Goal: Transaction & Acquisition: Purchase product/service

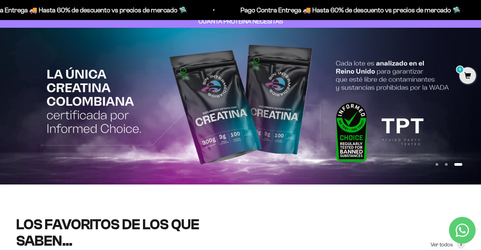
scroll to position [40, 0]
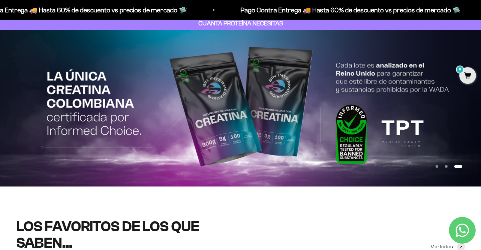
click at [447, 165] on button "Ir al artículo 2" at bounding box center [446, 166] width 3 height 3
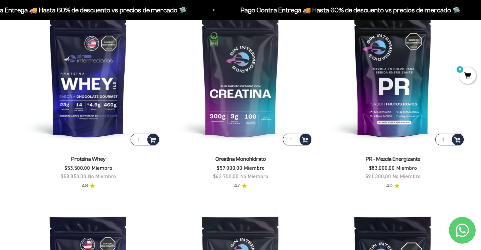
scroll to position [306, 0]
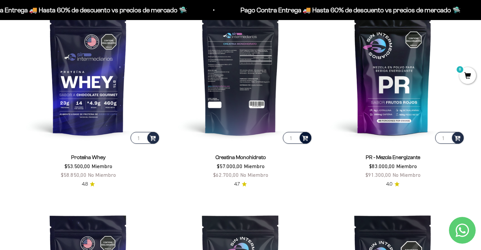
click at [303, 139] on span at bounding box center [305, 138] width 6 height 8
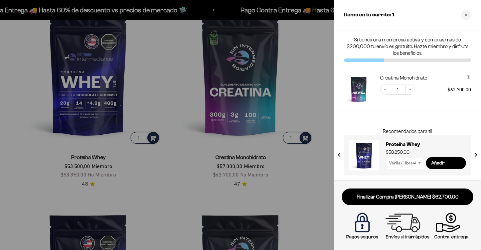
click at [285, 102] on div at bounding box center [240, 125] width 481 height 250
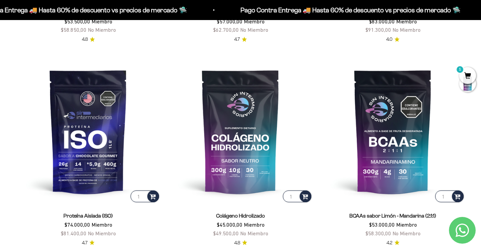
scroll to position [453, 0]
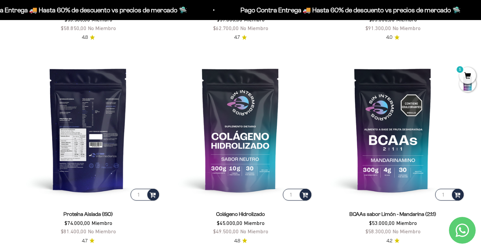
click at [110, 166] on img at bounding box center [88, 129] width 144 height 144
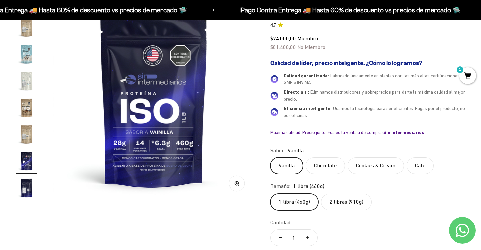
click at [385, 167] on label "Cookies & Cream" at bounding box center [376, 165] width 56 height 17
click at [270, 157] on input "Cookies & Cream" at bounding box center [270, 157] width 0 height 0
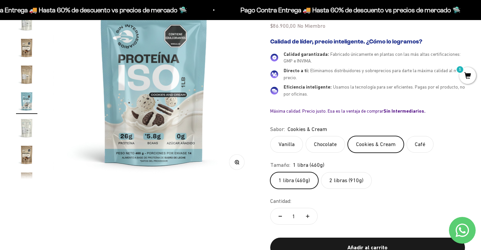
scroll to position [116, 0]
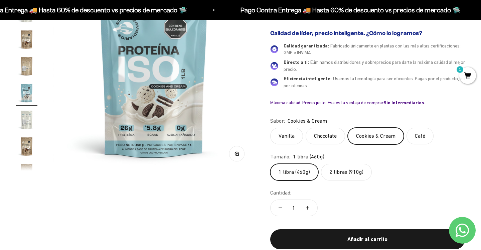
click at [340, 177] on label "2 libras (910g)" at bounding box center [346, 172] width 51 height 17
click at [270, 164] on input "2 libras (910g)" at bounding box center [270, 163] width 0 height 0
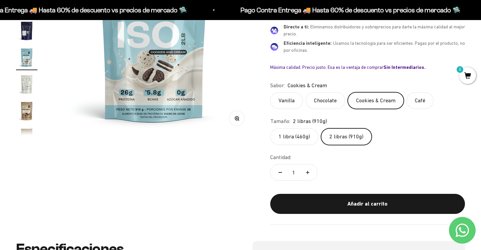
scroll to position [152, 0]
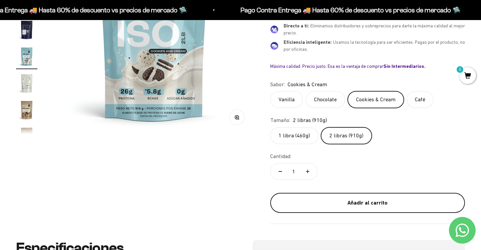
click at [357, 206] on div "Añadir al carrito" at bounding box center [368, 202] width 168 height 9
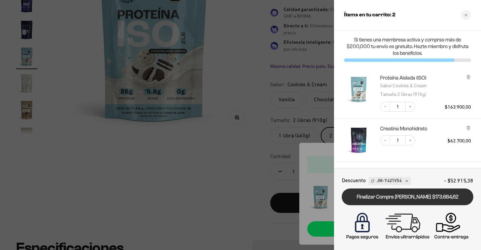
click at [424, 200] on link "Finalizar Compra Segura $173.684,62" at bounding box center [408, 196] width 132 height 17
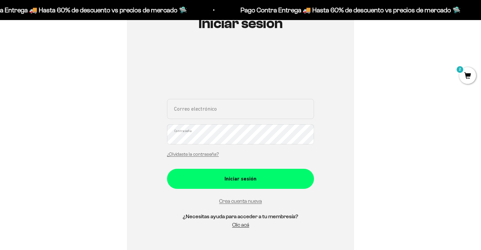
scroll to position [88, 0]
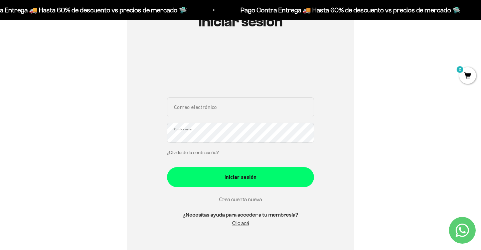
click at [192, 106] on input "Correo electrónico" at bounding box center [240, 107] width 147 height 20
click at [379, 120] on div "Iniciar sesión juli Correo electrónico Contraseña ¿Olvidaste la contraseña? Ini…" at bounding box center [240, 124] width 449 height 258
click at [272, 114] on input "juli" at bounding box center [240, 107] width 147 height 20
click at [217, 111] on input "juli" at bounding box center [240, 107] width 147 height 20
type input "j"
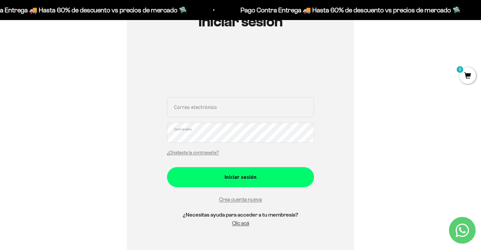
type input "correodejules@gmail.com"
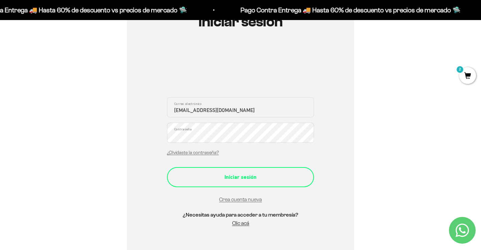
click at [252, 174] on div "Iniciar sesión" at bounding box center [240, 177] width 120 height 9
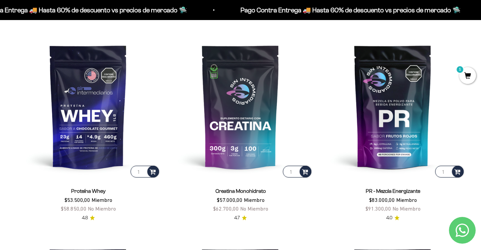
scroll to position [289, 0]
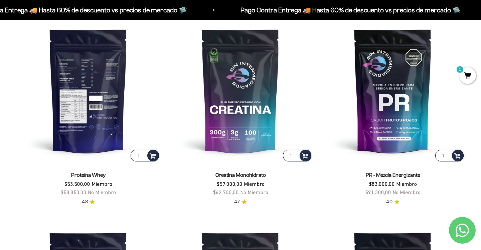
click at [90, 122] on img at bounding box center [88, 90] width 144 height 144
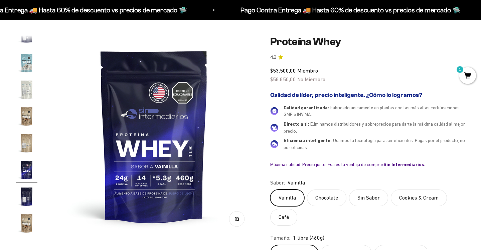
scroll to position [51, 0]
click at [332, 204] on label "Chocolate" at bounding box center [326, 197] width 39 height 17
click at [270, 189] on input "Chocolate" at bounding box center [270, 189] width 0 height 0
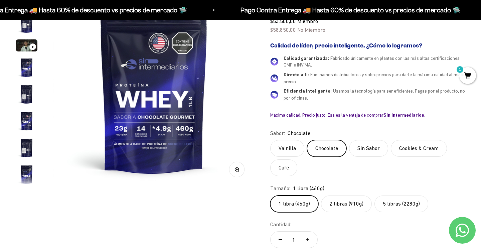
scroll to position [101, 0]
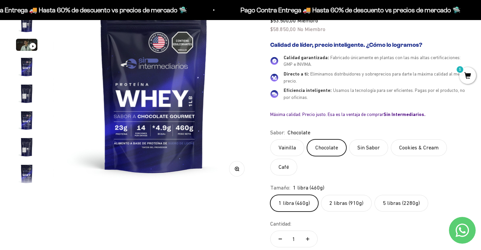
click at [346, 204] on label "2 libras (910g)" at bounding box center [346, 203] width 51 height 17
click at [270, 195] on input "2 libras (910g)" at bounding box center [270, 194] width 0 height 0
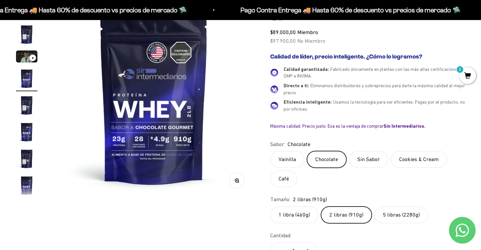
scroll to position [93, 0]
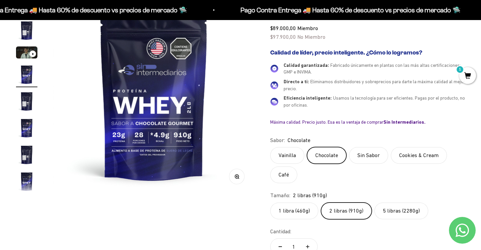
click at [410, 155] on label "Cookies & Cream" at bounding box center [419, 155] width 56 height 17
click at [270, 147] on input "Cookies & Cream" at bounding box center [270, 147] width 0 height 0
click at [410, 155] on label "Cookies & Cream" at bounding box center [419, 155] width 56 height 17
click at [270, 147] on input "Cookies & Cream" at bounding box center [270, 147] width 0 height 0
click at [373, 154] on label "Sin Sabor" at bounding box center [368, 155] width 39 height 17
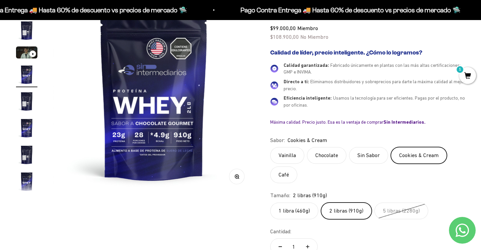
click at [270, 147] on input "Sin Sabor" at bounding box center [270, 147] width 0 height 0
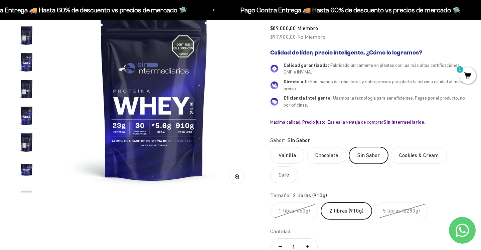
click at [290, 153] on label "Vainilla" at bounding box center [287, 155] width 34 height 17
click at [270, 147] on input "Vainilla" at bounding box center [270, 147] width 0 height 0
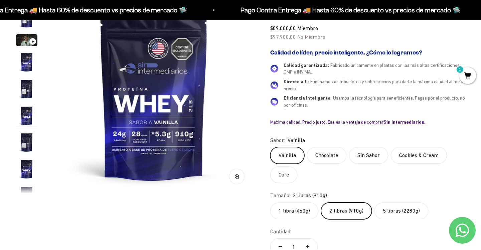
click at [324, 153] on label "Chocolate" at bounding box center [326, 155] width 39 height 17
click at [270, 147] on input "Chocolate" at bounding box center [270, 147] width 0 height 0
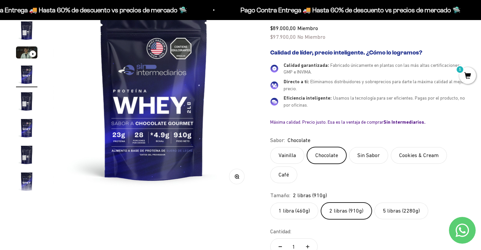
click at [282, 172] on label "Café" at bounding box center [283, 174] width 27 height 17
click at [270, 147] on input "Café" at bounding box center [270, 147] width 0 height 0
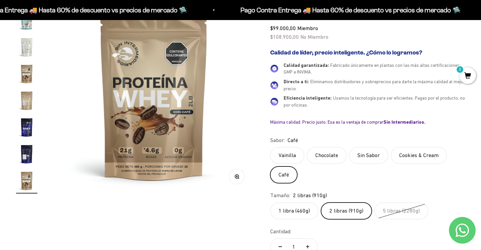
click at [375, 151] on label "Sin Sabor" at bounding box center [368, 155] width 39 height 17
click at [270, 147] on input "Sin Sabor" at bounding box center [270, 147] width 0 height 0
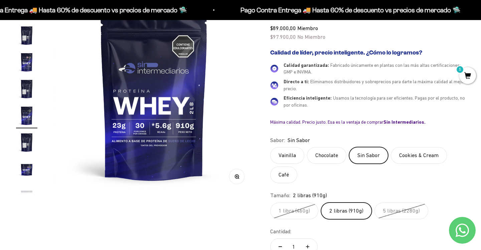
click at [407, 151] on label "Cookies & Cream" at bounding box center [419, 155] width 56 height 17
click at [270, 147] on input "Cookies & Cream" at bounding box center [270, 147] width 0 height 0
click at [439, 162] on label "Cookies & Cream" at bounding box center [419, 155] width 56 height 17
click at [270, 147] on input "Cookies & Cream" at bounding box center [270, 147] width 0 height 0
click at [331, 162] on label "Chocolate" at bounding box center [326, 155] width 39 height 17
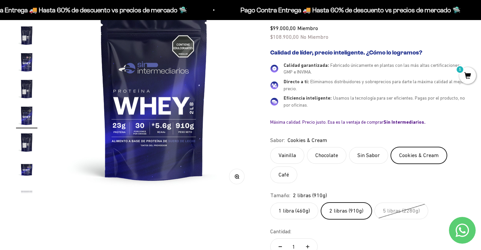
click at [270, 147] on input "Chocolate" at bounding box center [270, 147] width 0 height 0
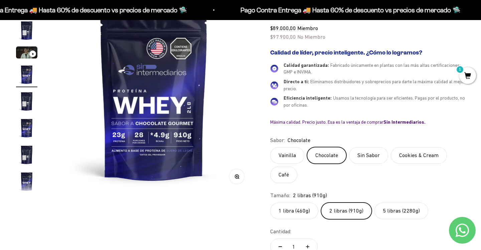
click at [291, 151] on label "Vainilla" at bounding box center [287, 155] width 34 height 17
click at [270, 147] on input "Vainilla" at bounding box center [270, 147] width 0 height 0
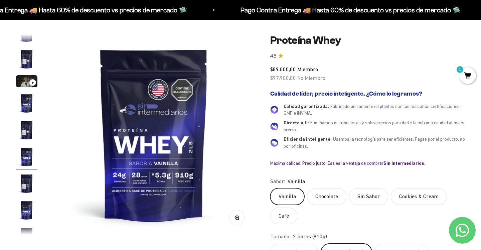
click at [425, 201] on label "Cookies & Cream" at bounding box center [419, 196] width 56 height 17
click at [270, 188] on input "Cookies & Cream" at bounding box center [270, 188] width 0 height 0
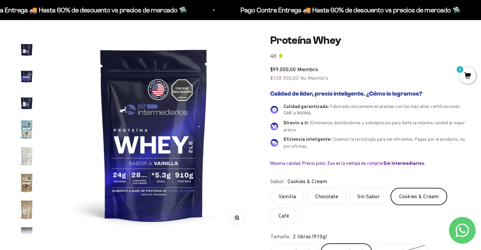
click at [21, 122] on img "Ir al artículo 14" at bounding box center [26, 129] width 21 height 21
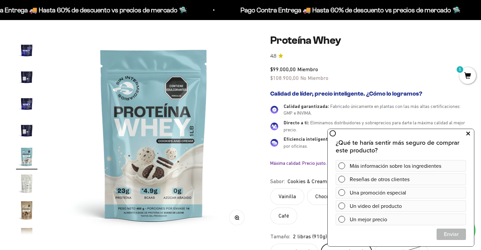
click at [469, 133] on icon at bounding box center [468, 133] width 4 height 9
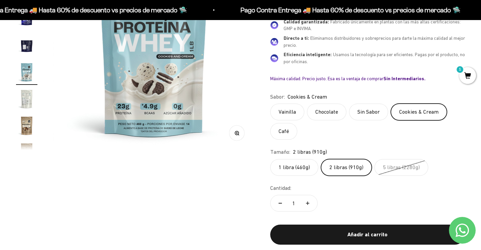
click at [329, 114] on label "Chocolate" at bounding box center [326, 112] width 39 height 17
click at [270, 104] on input "Chocolate" at bounding box center [270, 103] width 0 height 0
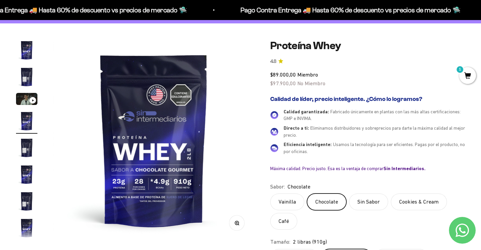
click at [287, 206] on label "Vainilla" at bounding box center [287, 201] width 34 height 17
click at [270, 193] on input "Vainilla" at bounding box center [270, 193] width 0 height 0
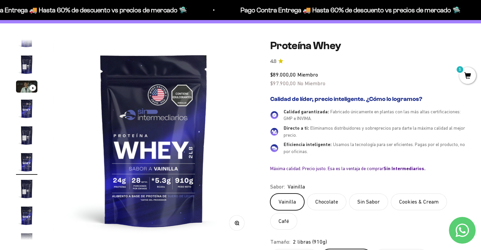
click at [400, 203] on label "Cookies & Cream" at bounding box center [419, 201] width 56 height 17
click at [270, 193] on input "Cookies & Cream" at bounding box center [270, 193] width 0 height 0
click at [285, 202] on label "Vainilla" at bounding box center [287, 201] width 34 height 17
click at [270, 193] on input "Vainilla" at bounding box center [270, 193] width 0 height 0
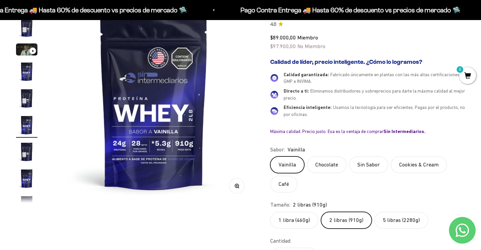
click at [415, 168] on label "Cookies & Cream" at bounding box center [419, 164] width 56 height 17
click at [270, 156] on input "Cookies & Cream" at bounding box center [270, 156] width 0 height 0
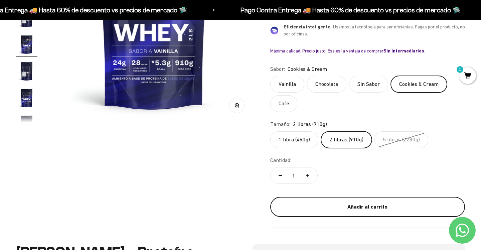
click at [333, 205] on div "Añadir al carrito" at bounding box center [368, 206] width 168 height 9
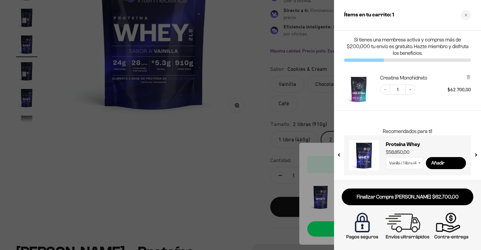
click at [411, 164] on select "Vainilla / 1 libra (460g) Vainilla / 2 libras (910g) Vainilla / 5 libras (2280g…" at bounding box center [404, 163] width 37 height 12
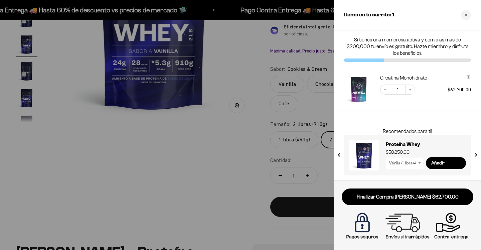
click at [420, 163] on icon at bounding box center [419, 163] width 3 height 2
click at [416, 163] on select "Vainilla / 1 libra (460g) Vainilla / 2 libras (910g) Vainilla / 5 libras (2280g…" at bounding box center [404, 163] width 37 height 12
click at [386, 157] on select "Vainilla / 1 libra (460g) Vainilla / 2 libras (910g) Vainilla / 5 libras (2280g…" at bounding box center [404, 163] width 37 height 12
click at [443, 164] on input "Añadir" at bounding box center [446, 163] width 40 height 12
select select "42658509357265"
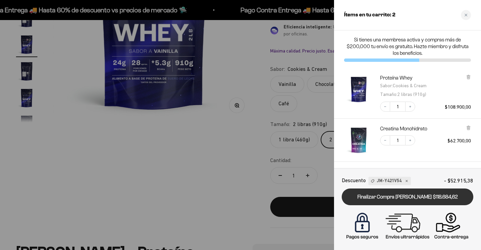
click at [402, 194] on link "Finalizar Compra [PERSON_NAME] $118.684,62" at bounding box center [408, 196] width 132 height 17
